Goal: Task Accomplishment & Management: Complete application form

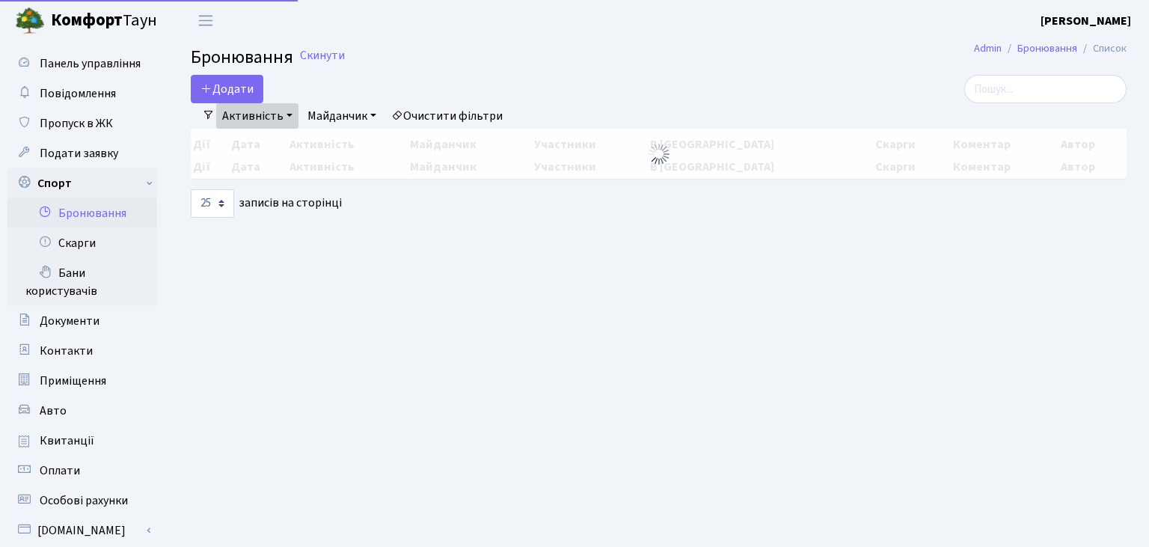
select select "25"
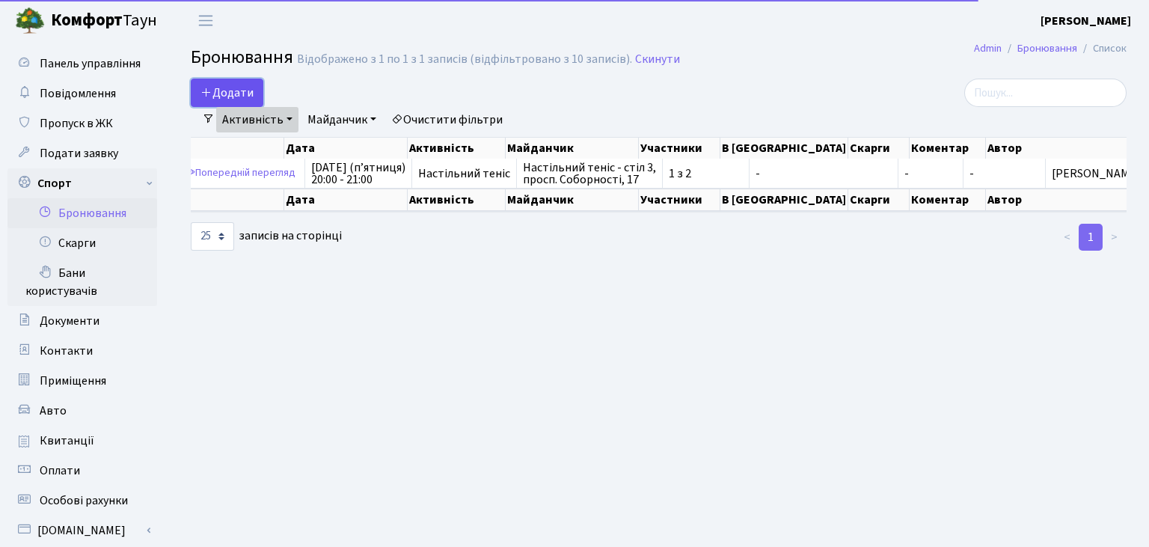
click at [229, 92] on button "Додати" at bounding box center [227, 93] width 73 height 28
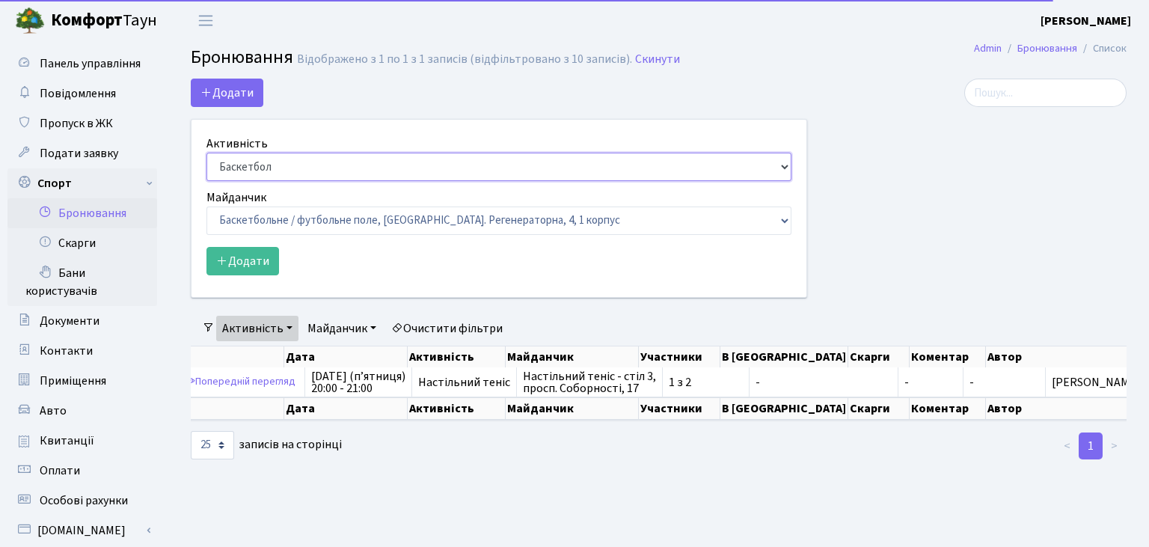
click at [207, 153] on select "Баскетбол Волейбол Йога Катання на роликах Настільний теніс [PERSON_NAME] Фітнес" at bounding box center [499, 167] width 585 height 28
select select "7"
click option "Настільний теніс" at bounding box center [0, 0] width 0 height 0
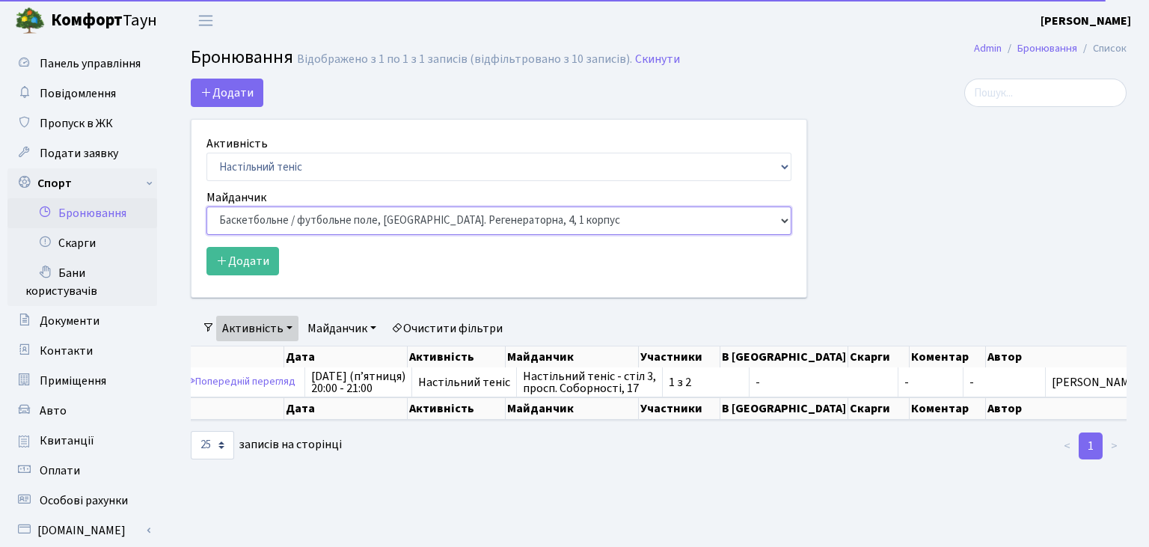
click at [207, 207] on select "Баскетбольне / футбольне поле, Вул. Регенераторна, 4, 1 корпус Баскетбольне пол…" at bounding box center [499, 221] width 585 height 28
select select "13"
click option "Настільний теніс - стіл 2, просп. Соборності, 17" at bounding box center [0, 0] width 0 height 0
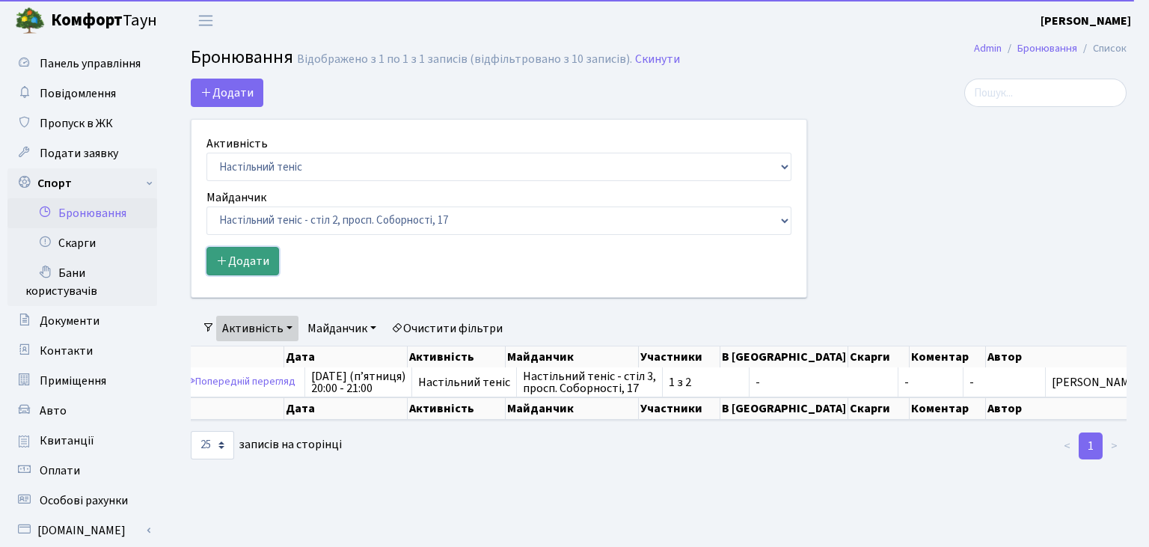
click at [252, 265] on button "Додати" at bounding box center [243, 261] width 73 height 28
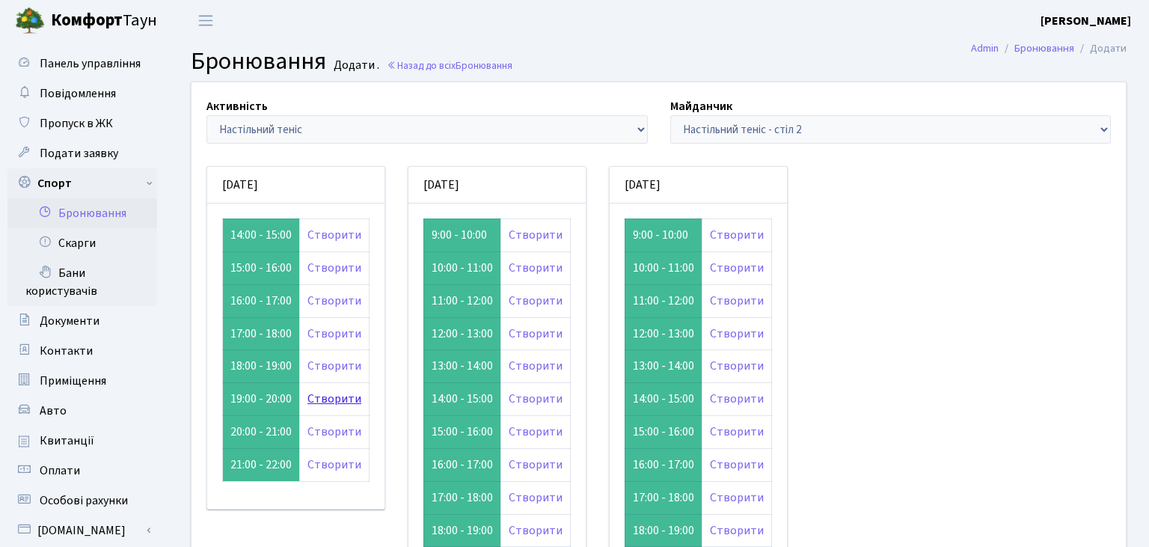
click at [328, 393] on link "Створити" at bounding box center [335, 399] width 54 height 16
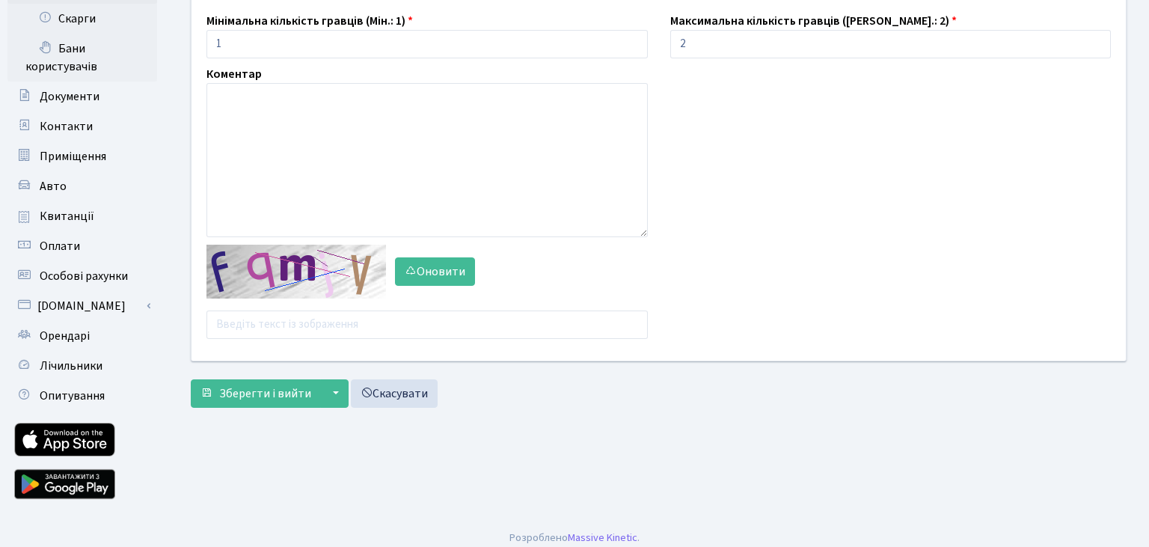
scroll to position [234, 0]
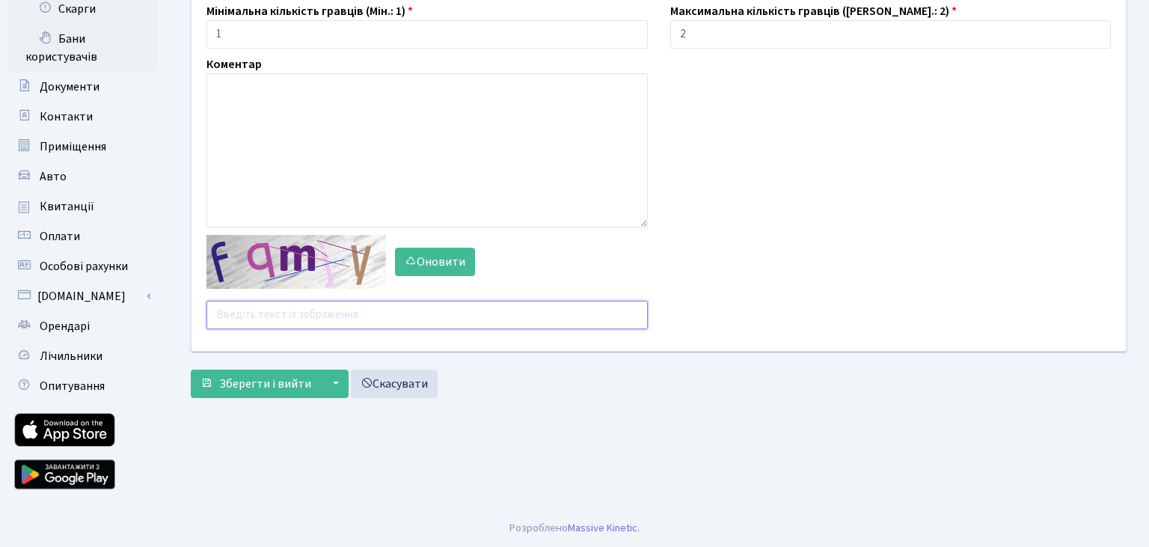
click at [270, 319] on input "text" at bounding box center [428, 315] width 442 height 28
type input "trynh"
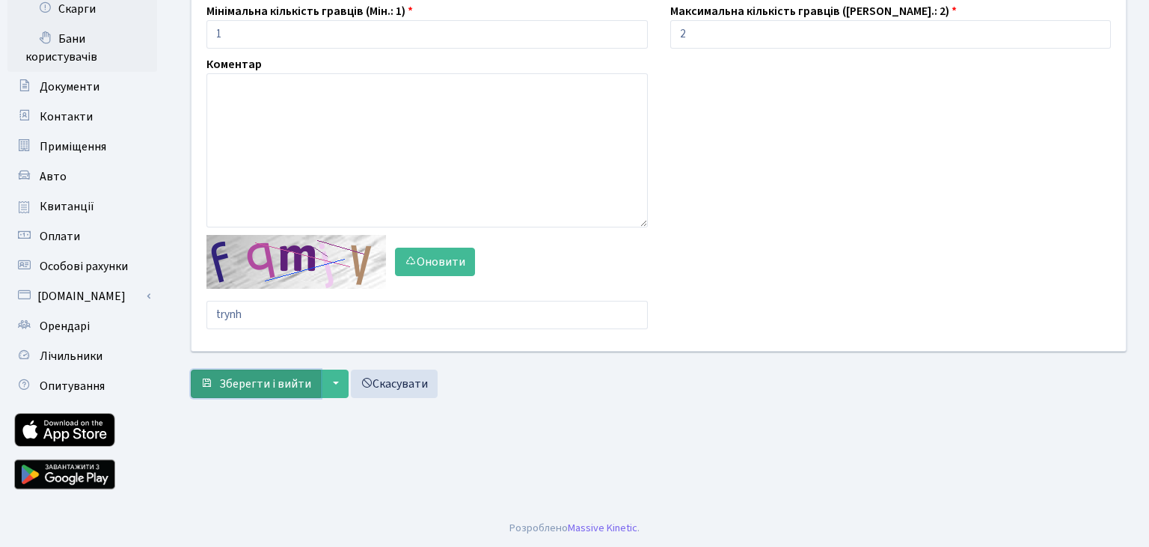
click at [236, 385] on span "Зберегти і вийти" at bounding box center [265, 384] width 92 height 16
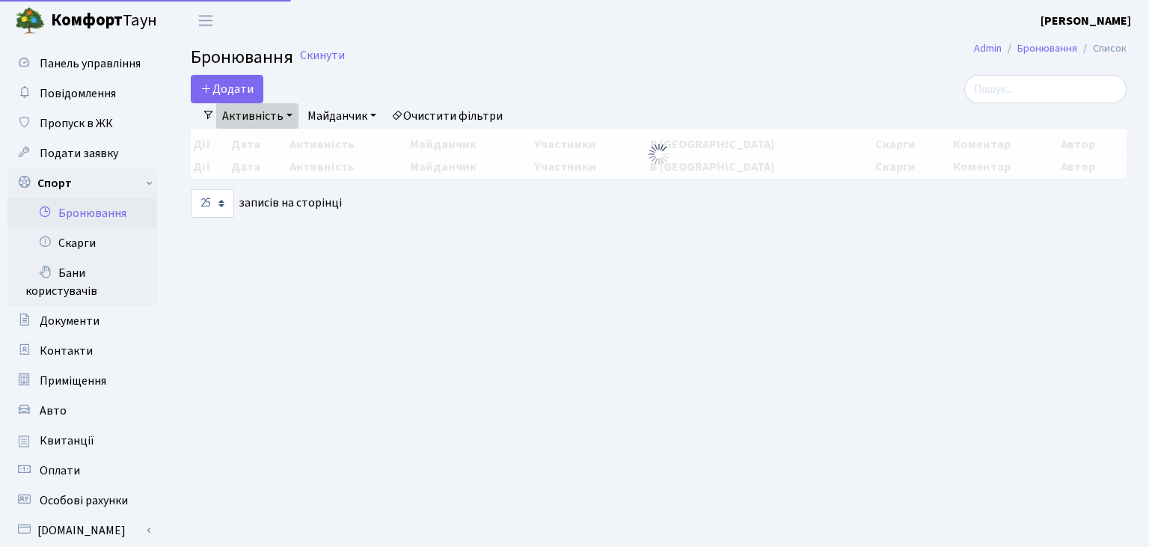
select select "25"
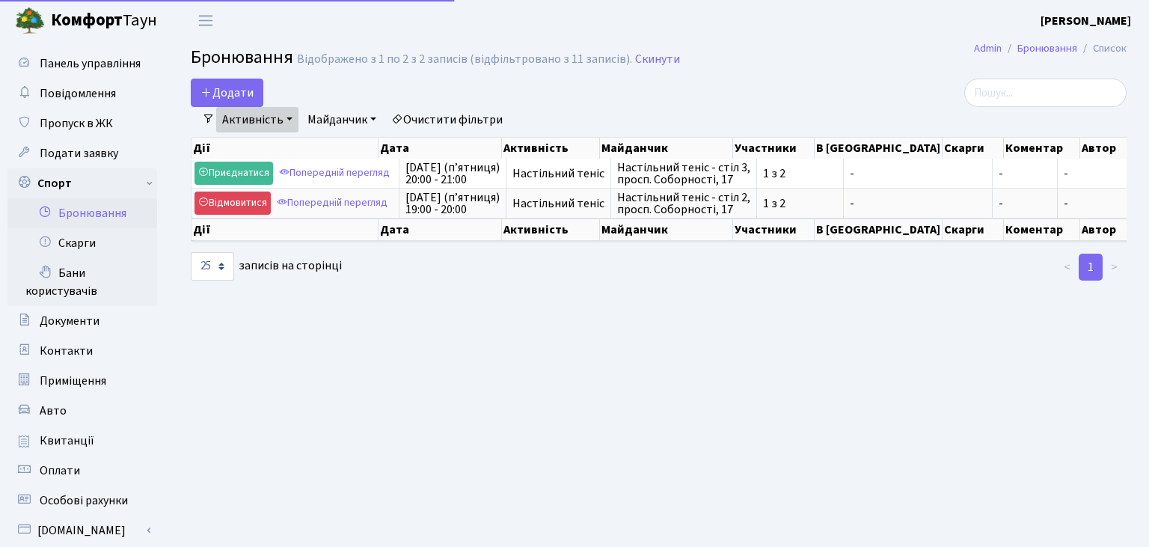
select select "25"
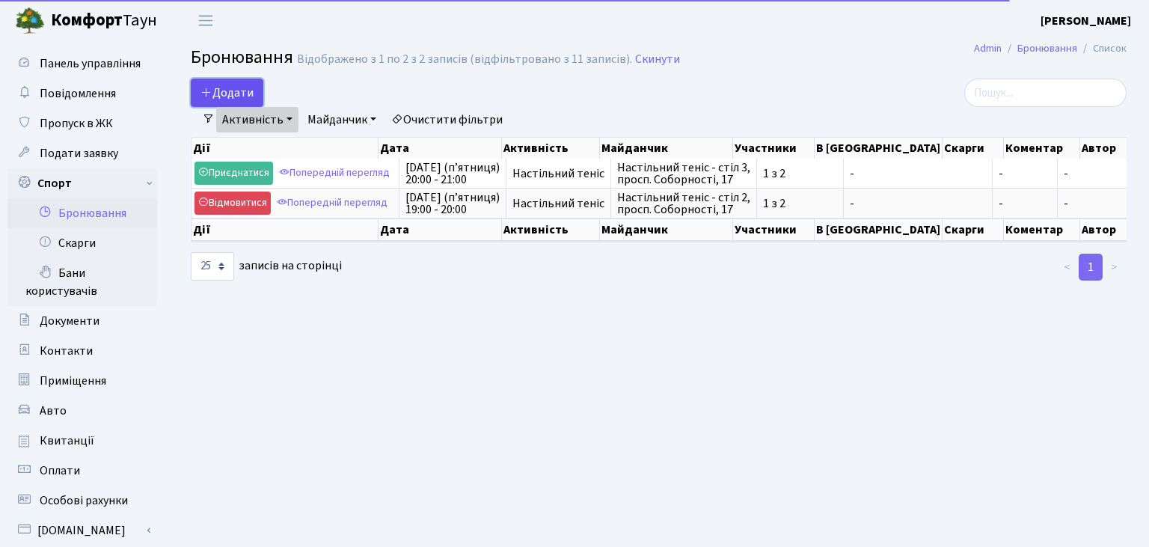
click at [240, 94] on button "Додати" at bounding box center [227, 93] width 73 height 28
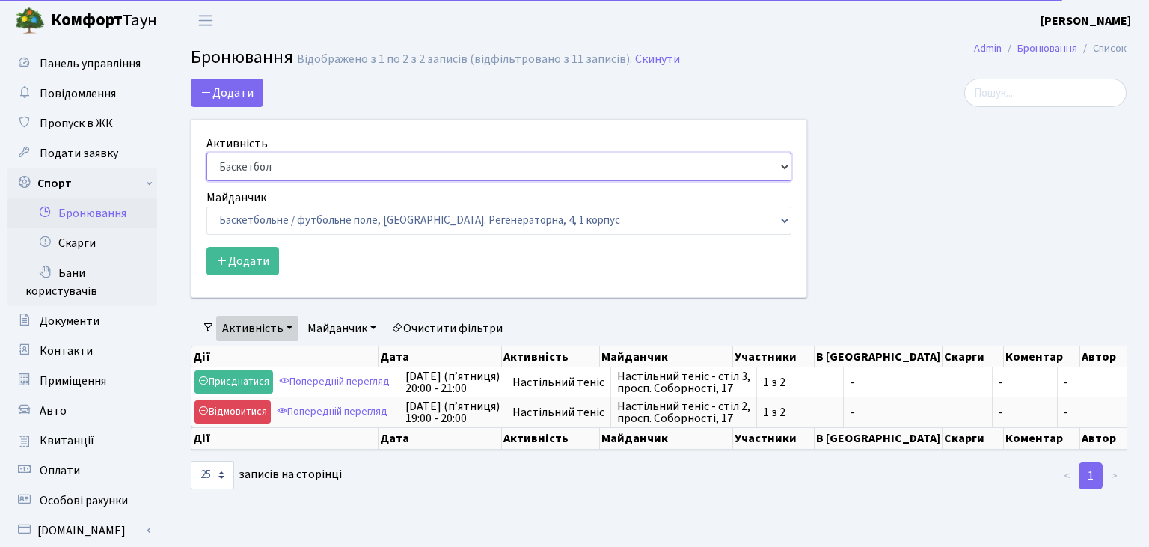
click at [207, 153] on select "Баскетбол Волейбол Йога Катання на роликах Настільний теніс [PERSON_NAME] Фітнес" at bounding box center [499, 167] width 585 height 28
select select "7"
click option "Настільний теніс" at bounding box center [0, 0] width 0 height 0
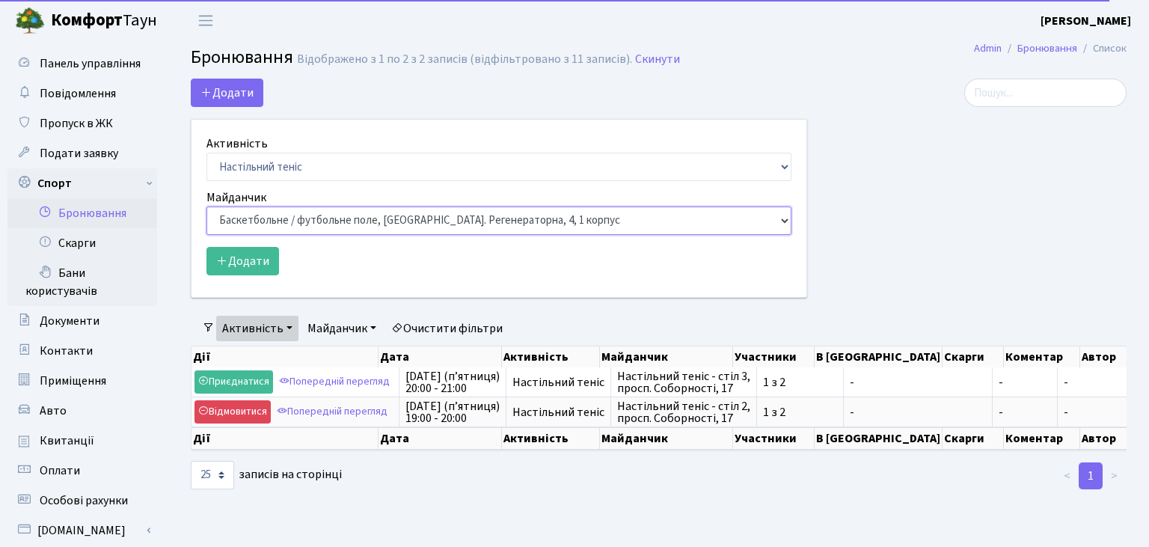
click at [207, 207] on select "Баскетбольне / футбольне поле, Вул. Регенераторна, 4, 1 корпус Баскетбольне пол…" at bounding box center [499, 221] width 585 height 28
select select "9"
click option "Настільний теніс - стіл 1, просп. Соборності, 17" at bounding box center [0, 0] width 0 height 0
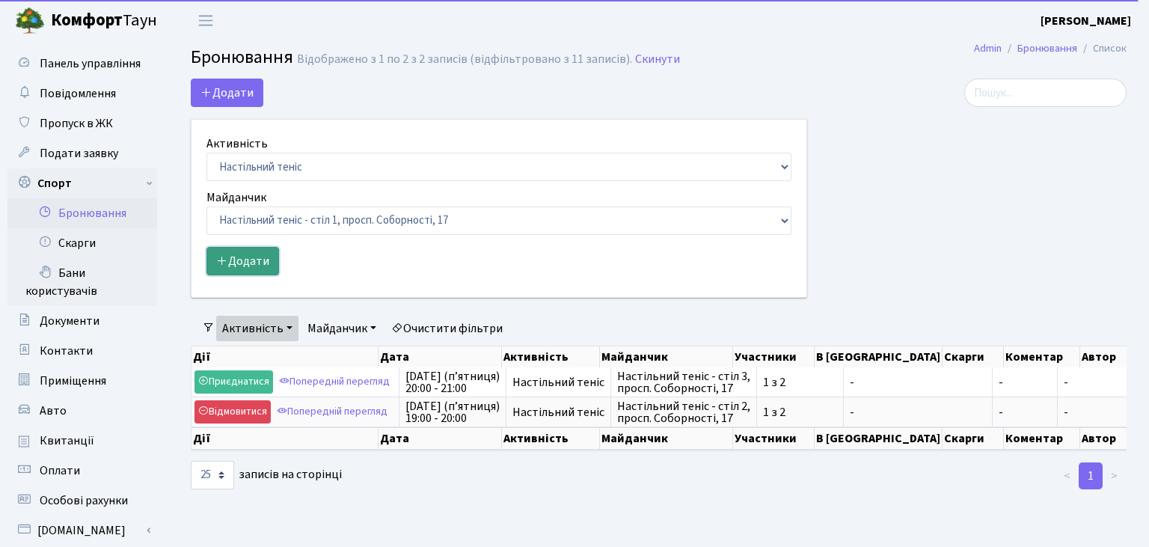
click at [262, 264] on button "Додати" at bounding box center [243, 261] width 73 height 28
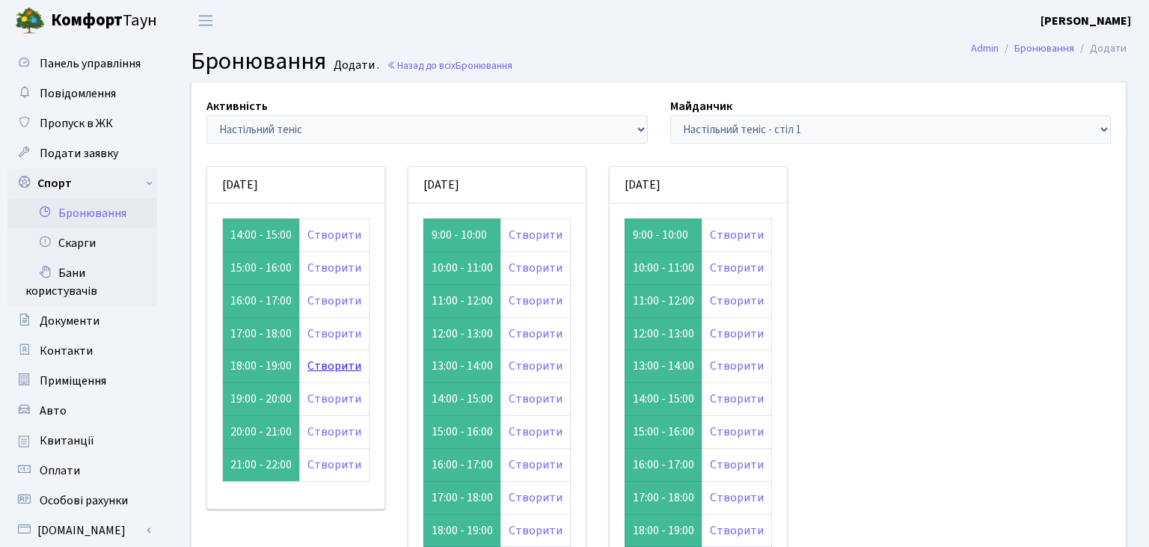
click at [320, 364] on link "Створити" at bounding box center [335, 366] width 54 height 16
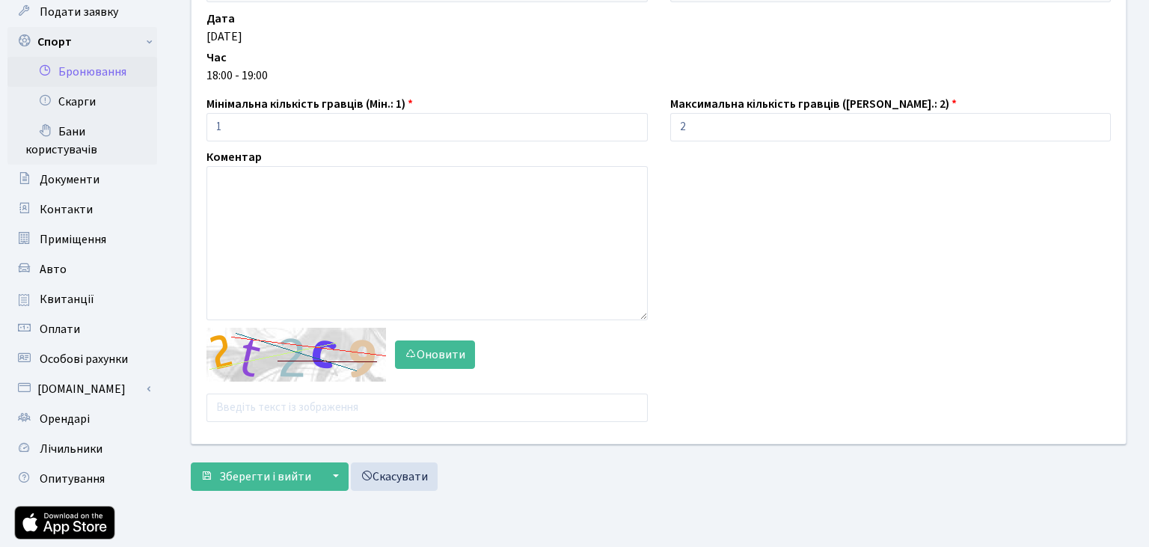
scroll to position [158, 0]
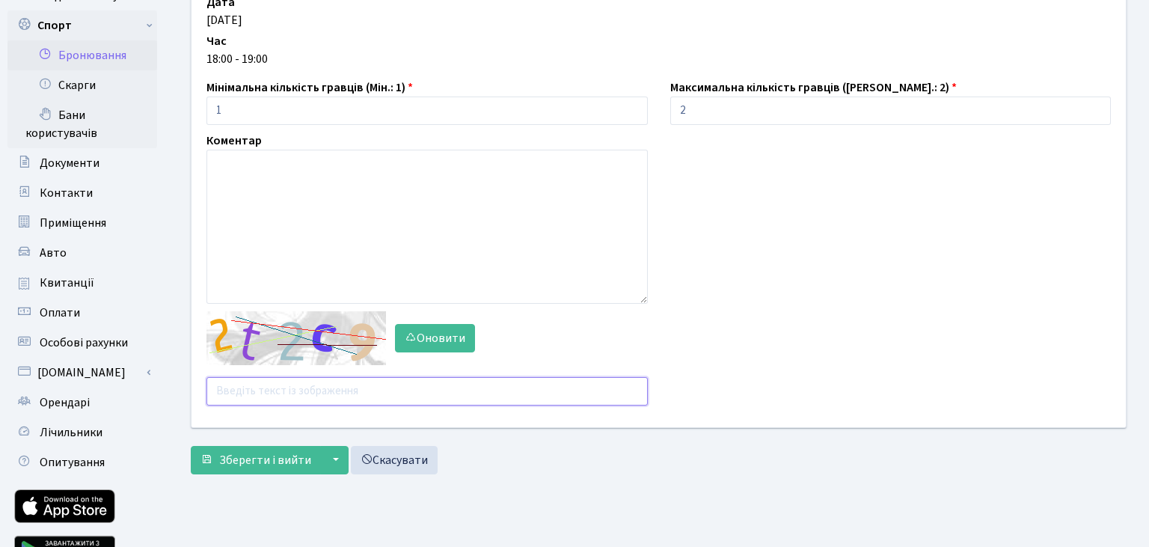
click at [268, 391] on input "text" at bounding box center [428, 391] width 442 height 28
type input "к"
type input "rxann"
click at [272, 465] on span "Зберегти і вийти" at bounding box center [265, 460] width 92 height 16
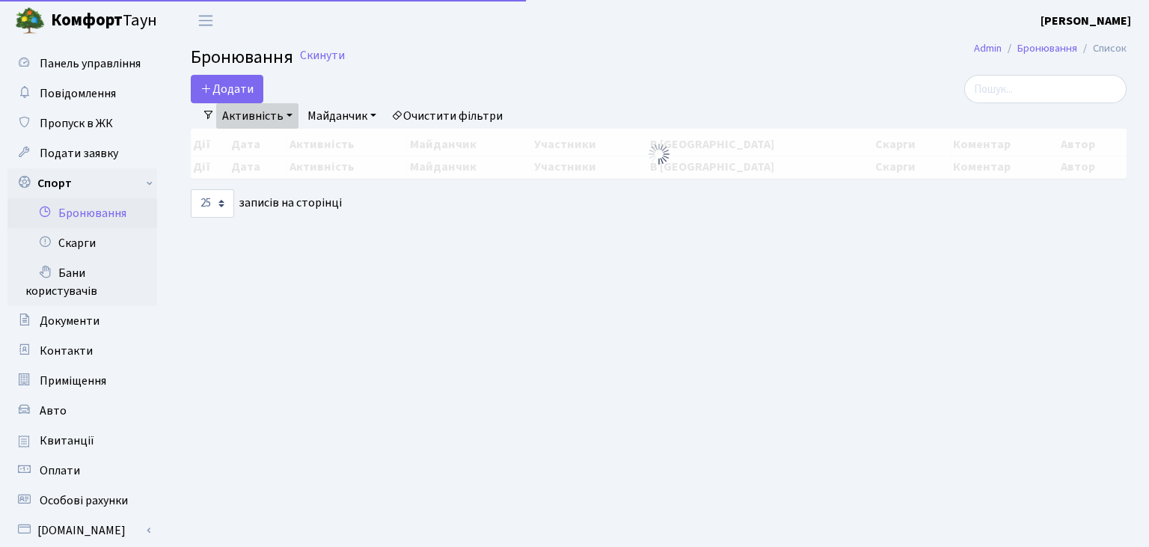
select select "25"
